Goal: Information Seeking & Learning: Learn about a topic

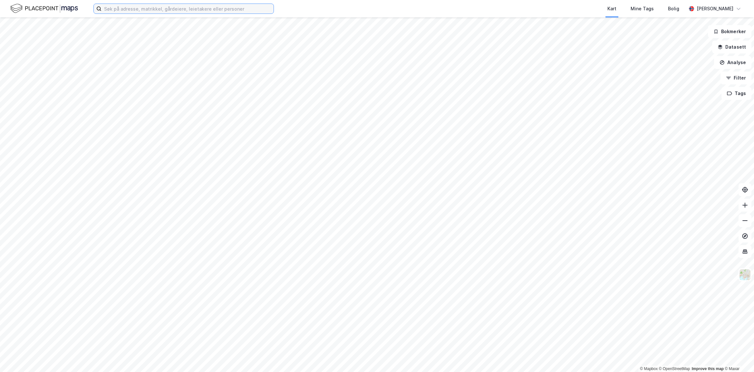
click at [170, 11] on input at bounding box center [187, 9] width 172 height 10
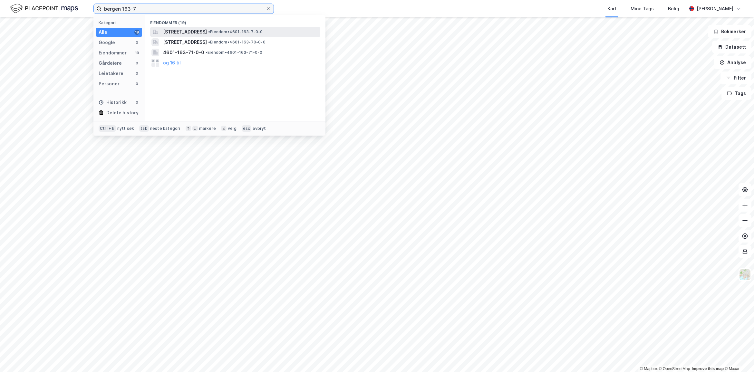
type input "bergen 163-7"
click at [210, 33] on span "•" at bounding box center [209, 31] width 2 height 5
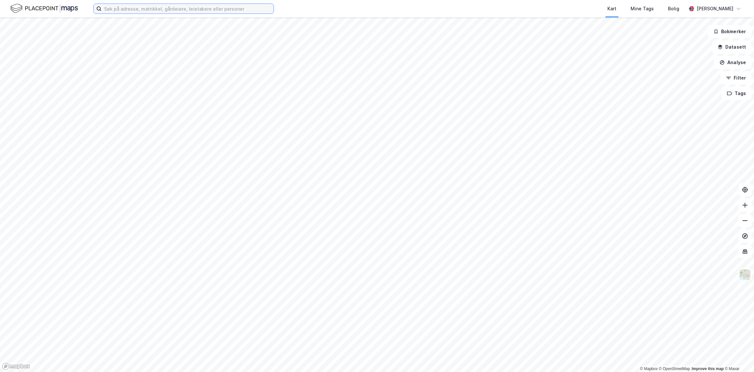
click at [232, 8] on input at bounding box center [187, 9] width 172 height 10
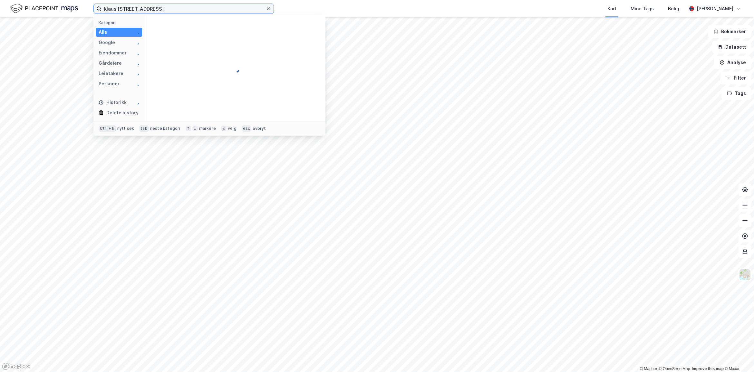
type input "klaus [STREET_ADDRESS]"
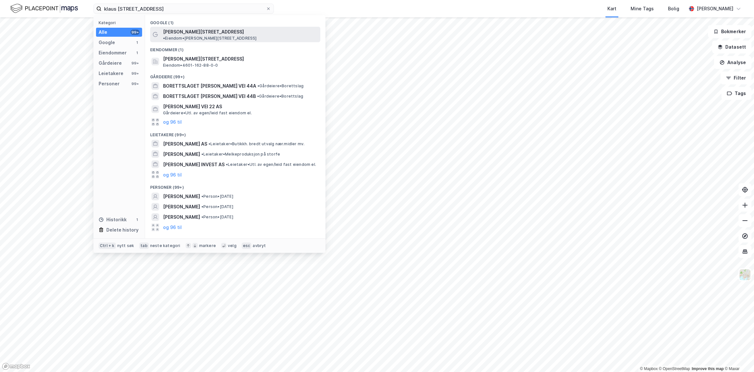
click at [247, 36] on span "• Eiendom • [PERSON_NAME][STREET_ADDRESS]" at bounding box center [210, 38] width 94 height 5
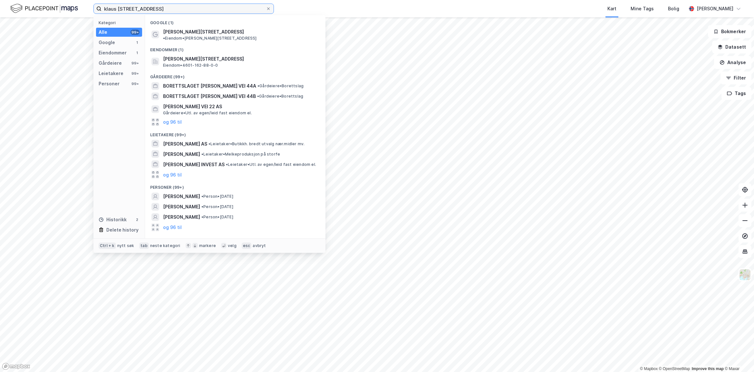
click at [187, 7] on input "klaus [STREET_ADDRESS]" at bounding box center [183, 9] width 164 height 10
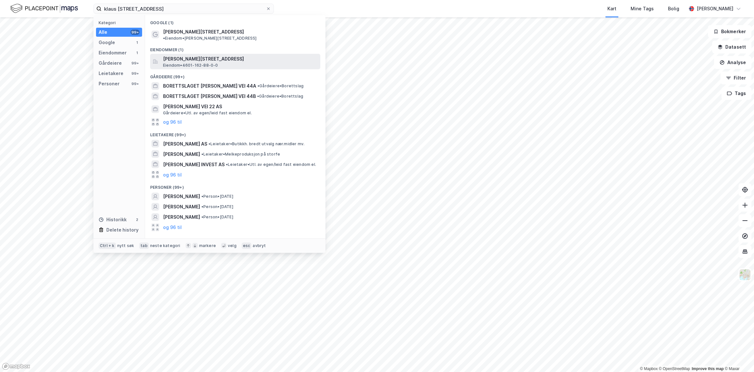
click at [209, 55] on span "[PERSON_NAME][STREET_ADDRESS]" at bounding box center [240, 59] width 155 height 8
